Goal: Transaction & Acquisition: Subscribe to service/newsletter

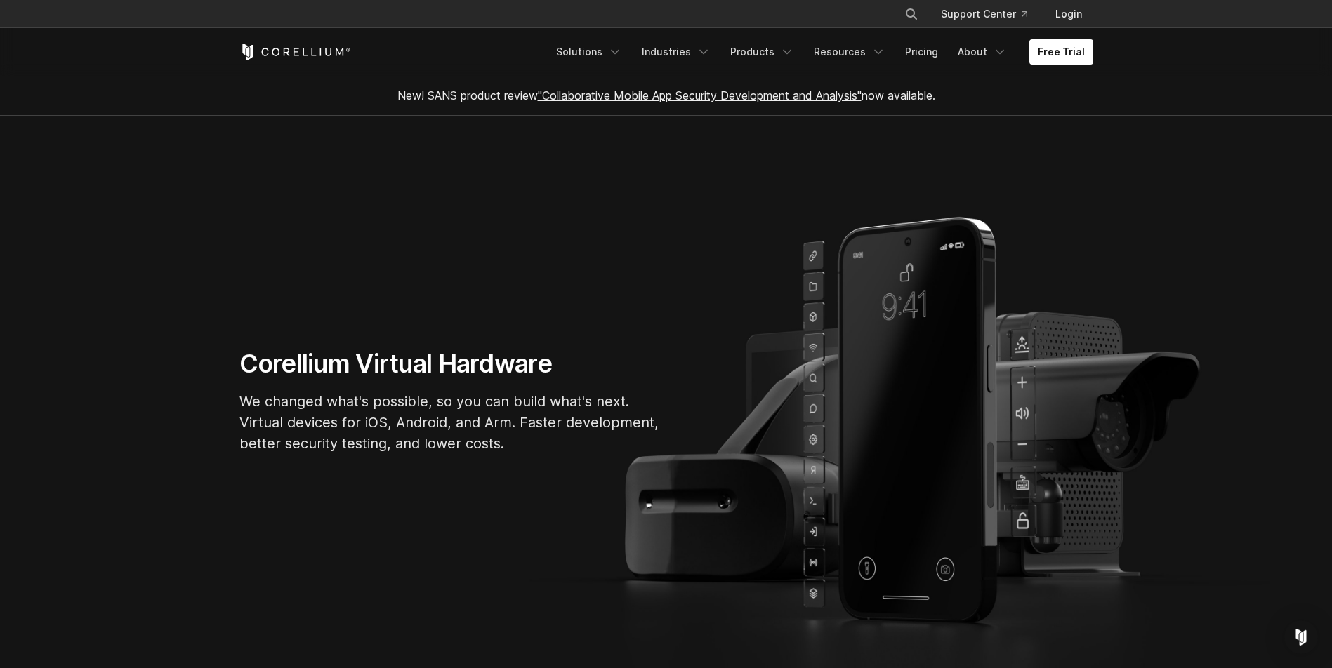
click at [898, 142] on section "Corellium Virtual Hardware We changed what's possible, so you can build what's …" at bounding box center [666, 406] width 1332 height 581
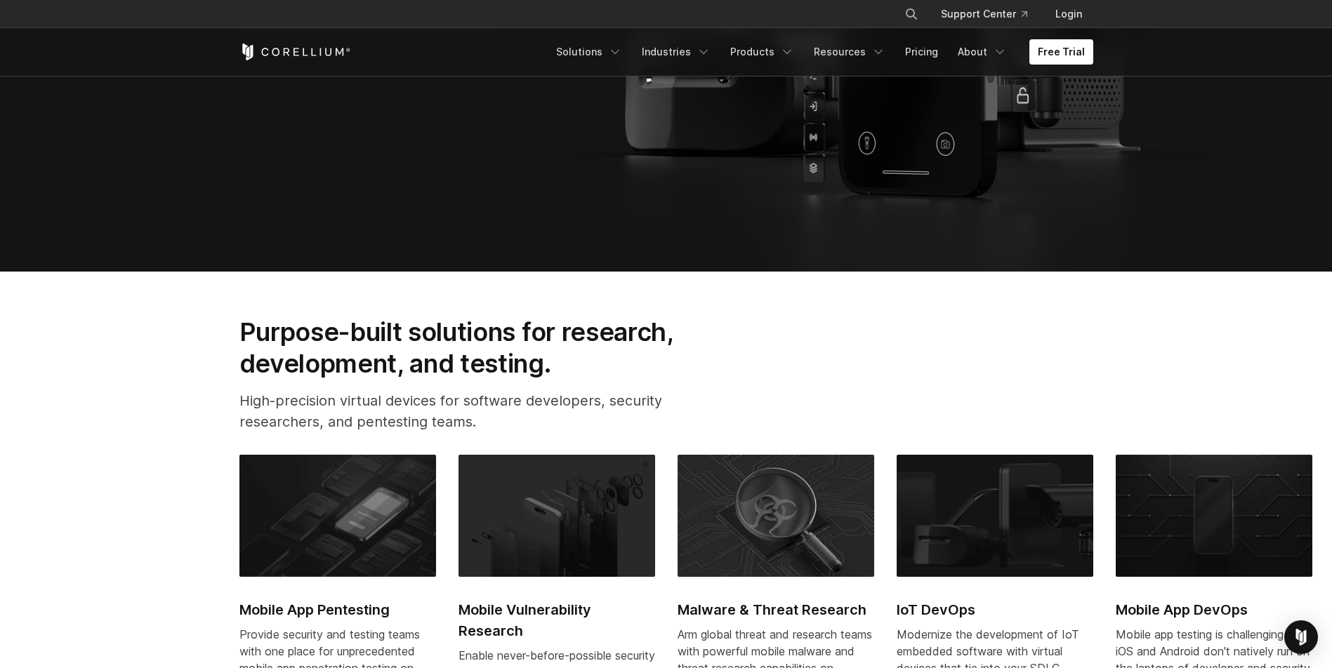
scroll to position [1053, 0]
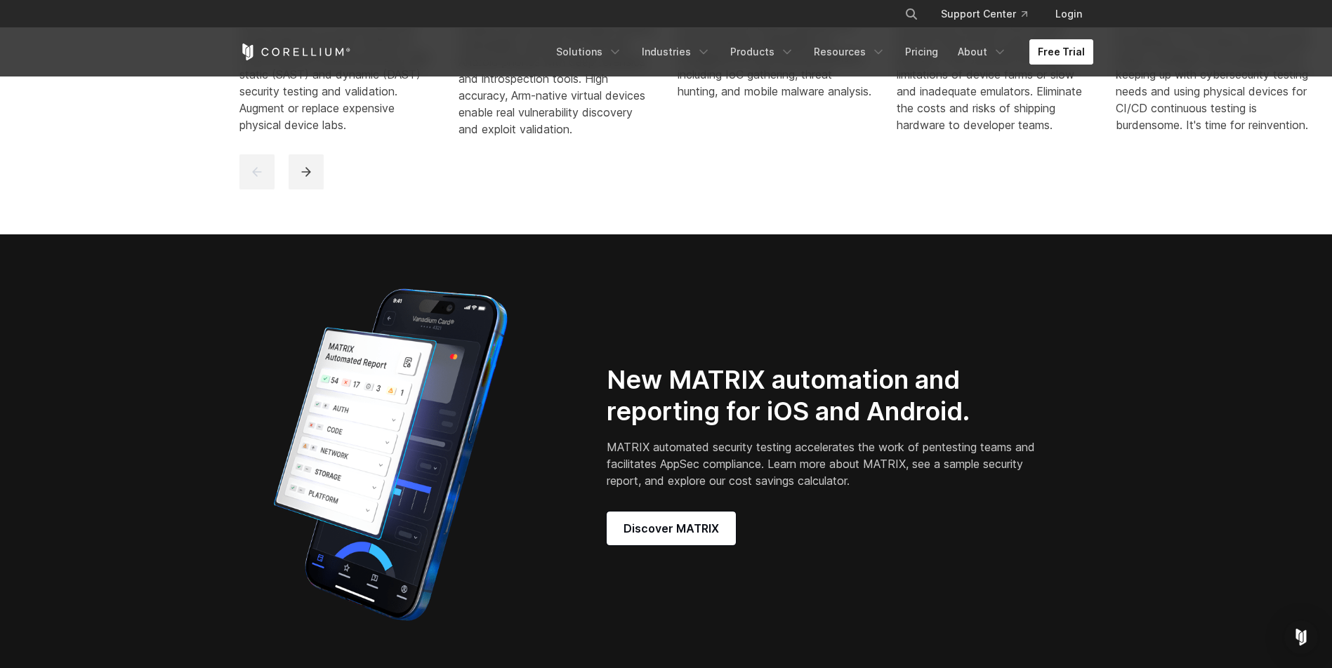
click at [1054, 50] on link "Free Trial" at bounding box center [1061, 51] width 64 height 25
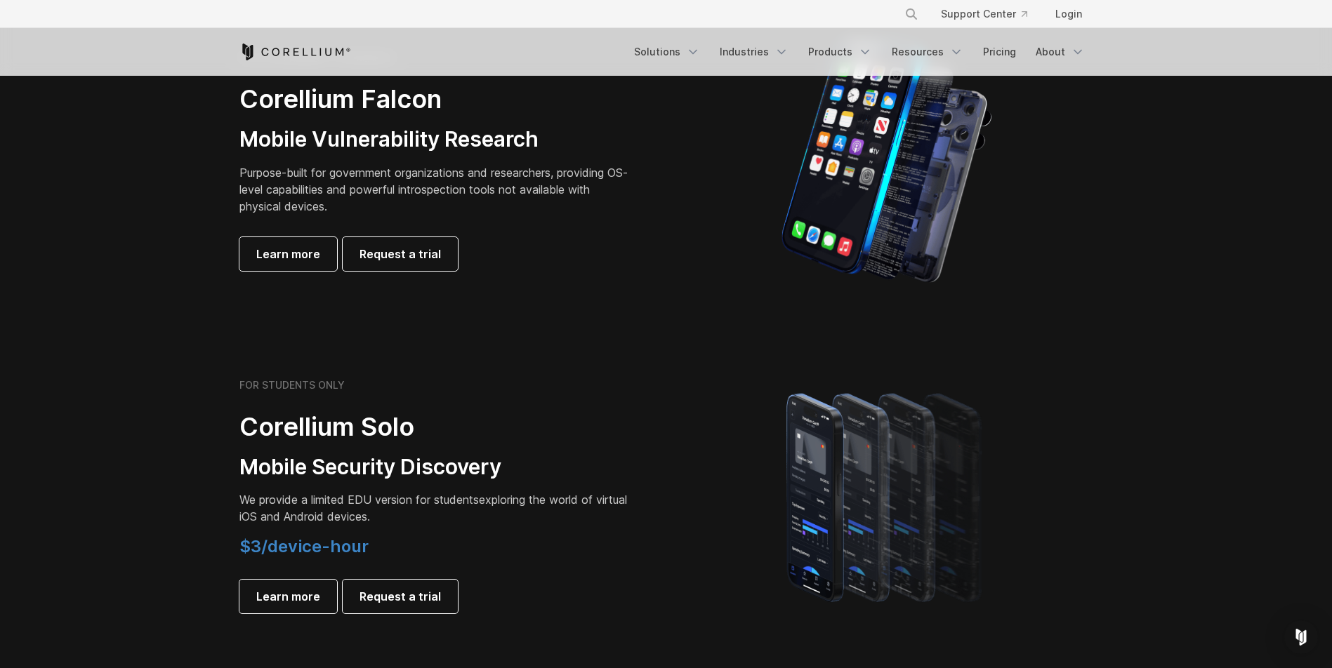
scroll to position [1053, 0]
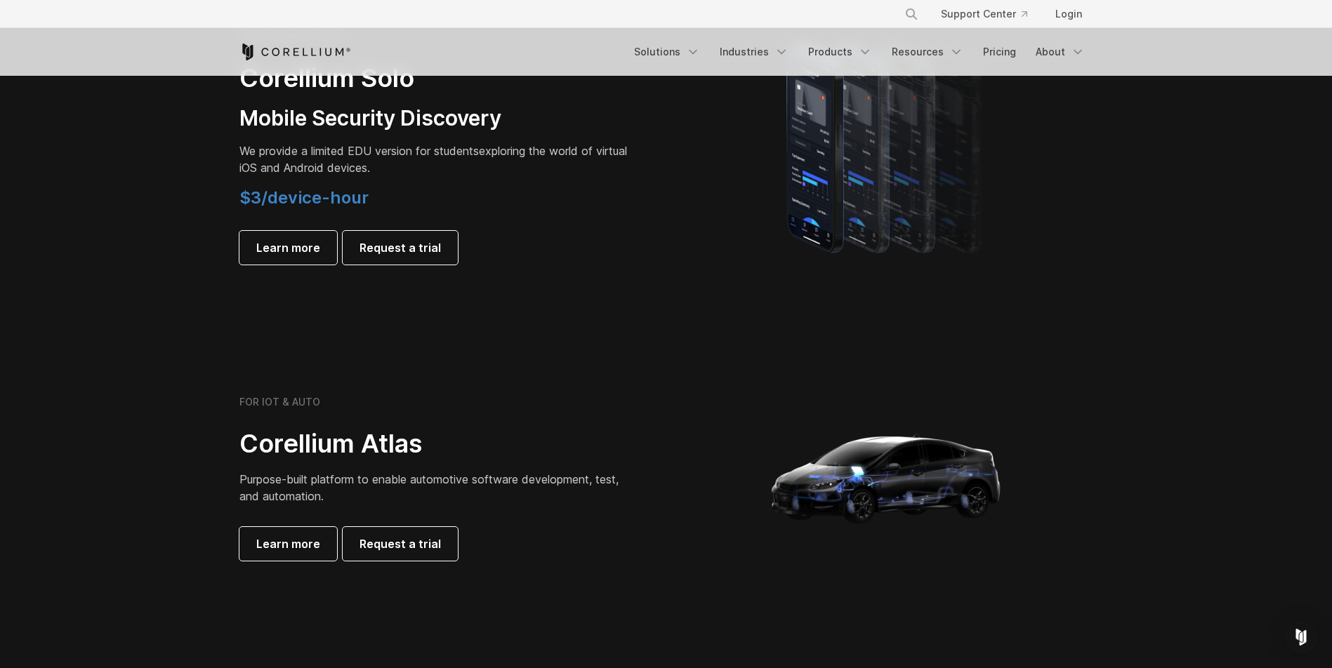
click at [290, 50] on icon "Corellium Home" at bounding box center [295, 52] width 112 height 17
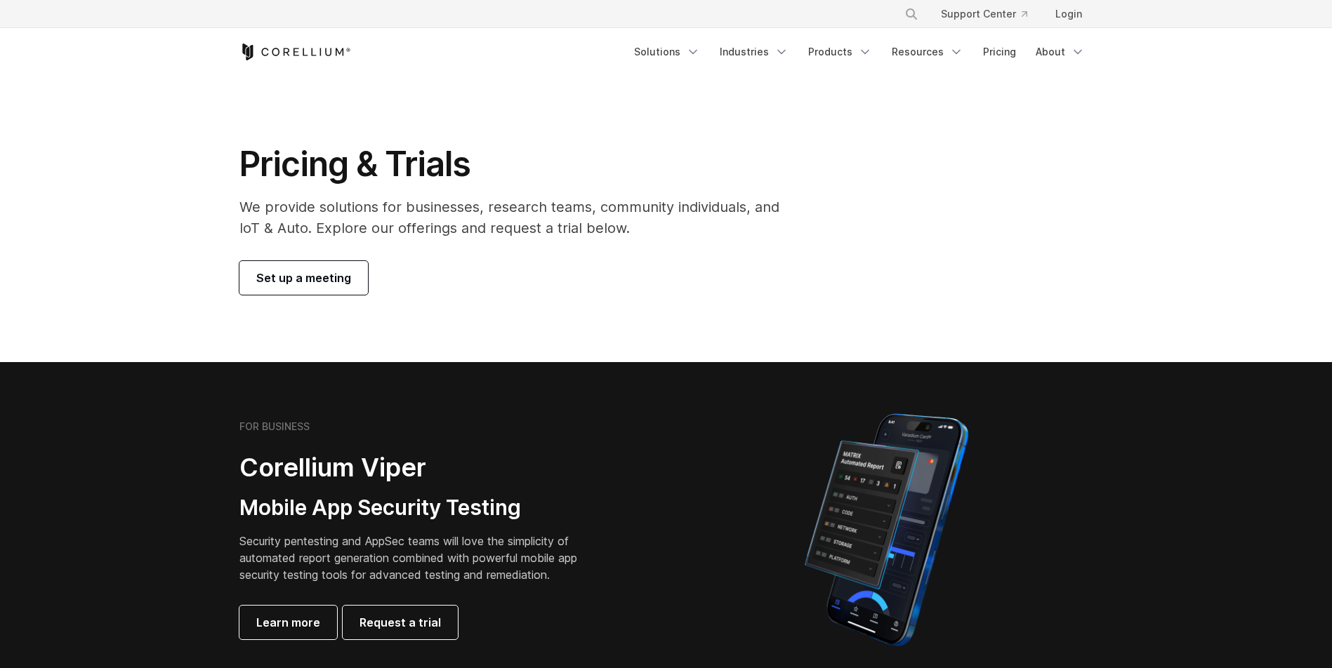
scroll to position [1053, 0]
